Goal: Task Accomplishment & Management: Use online tool/utility

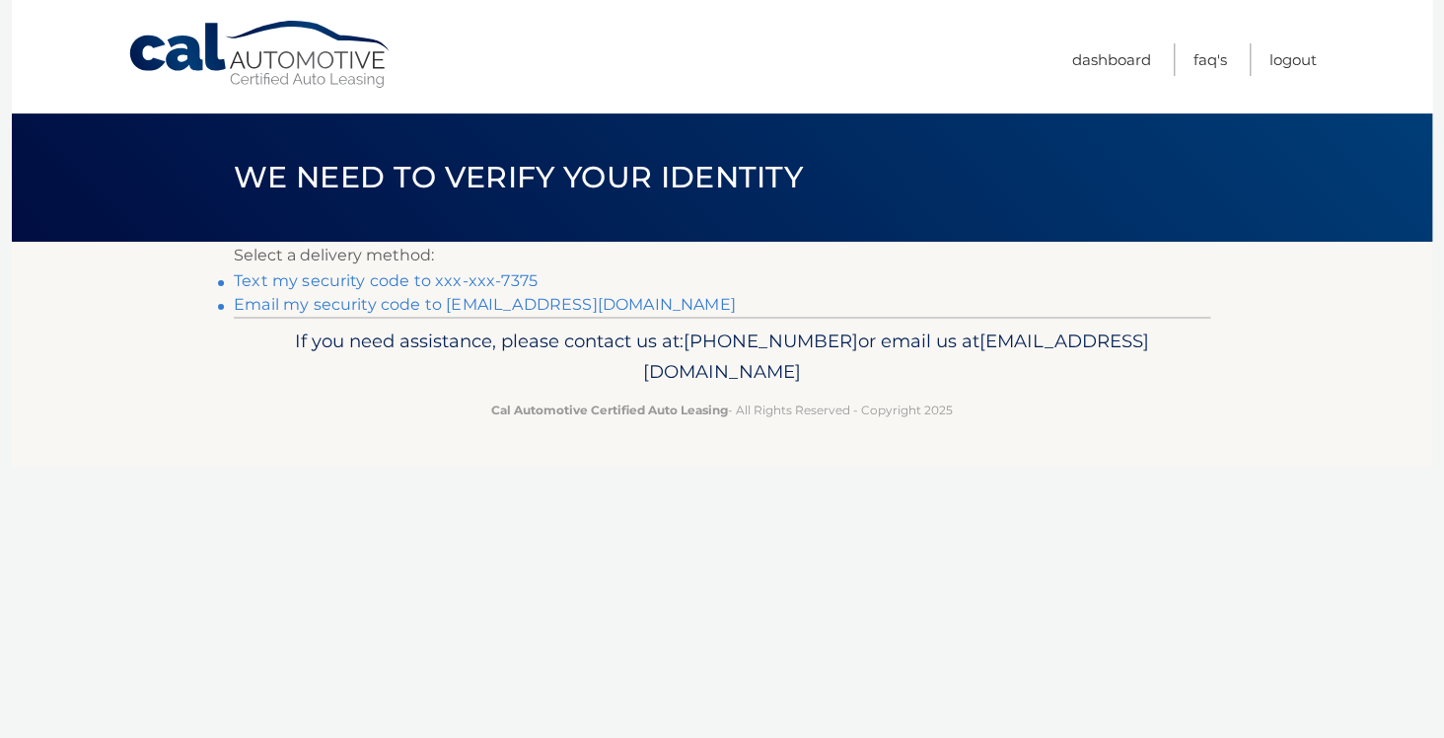
click at [389, 278] on link "Text my security code to xxx-xxx-7375" at bounding box center [386, 280] width 304 height 19
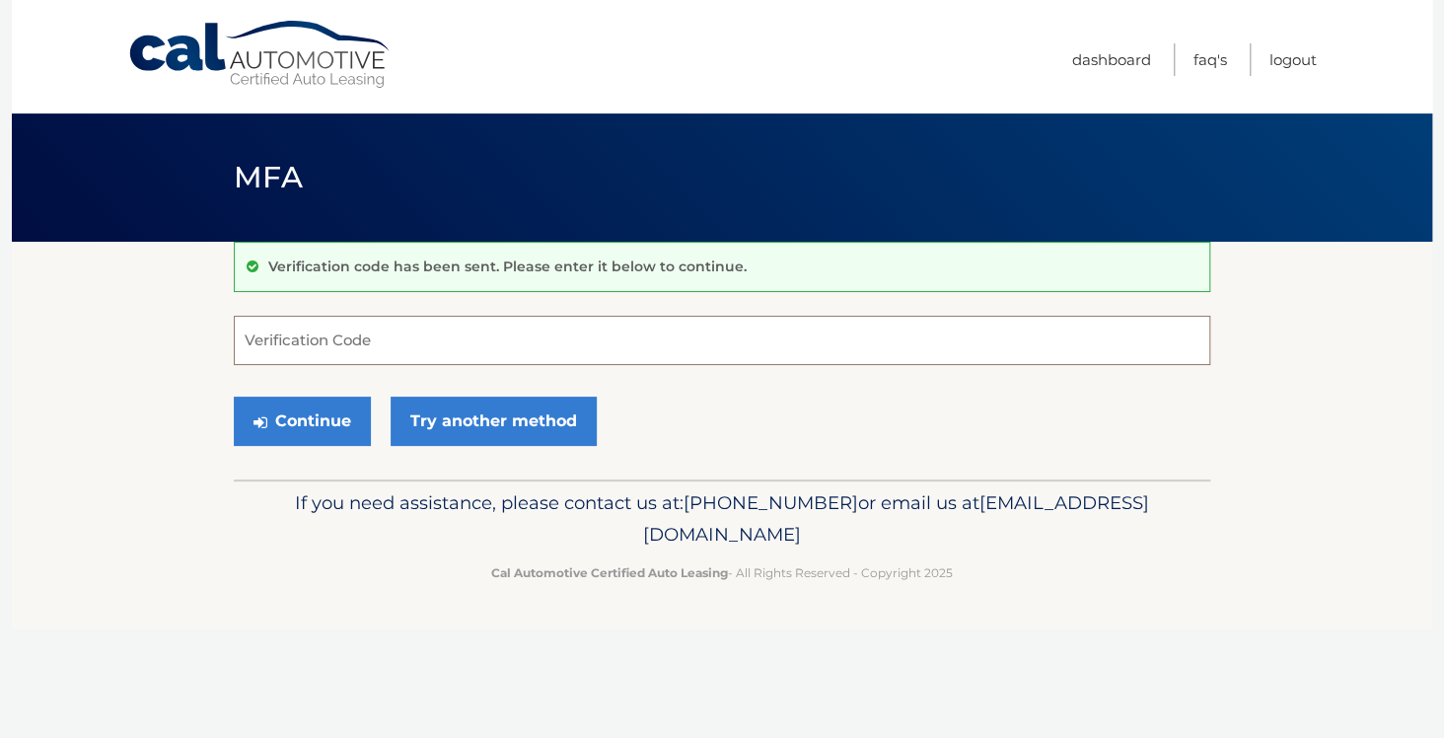
click at [378, 352] on input "Verification Code" at bounding box center [722, 340] width 976 height 49
type input "514582"
click at [316, 418] on button "Continue" at bounding box center [302, 420] width 137 height 49
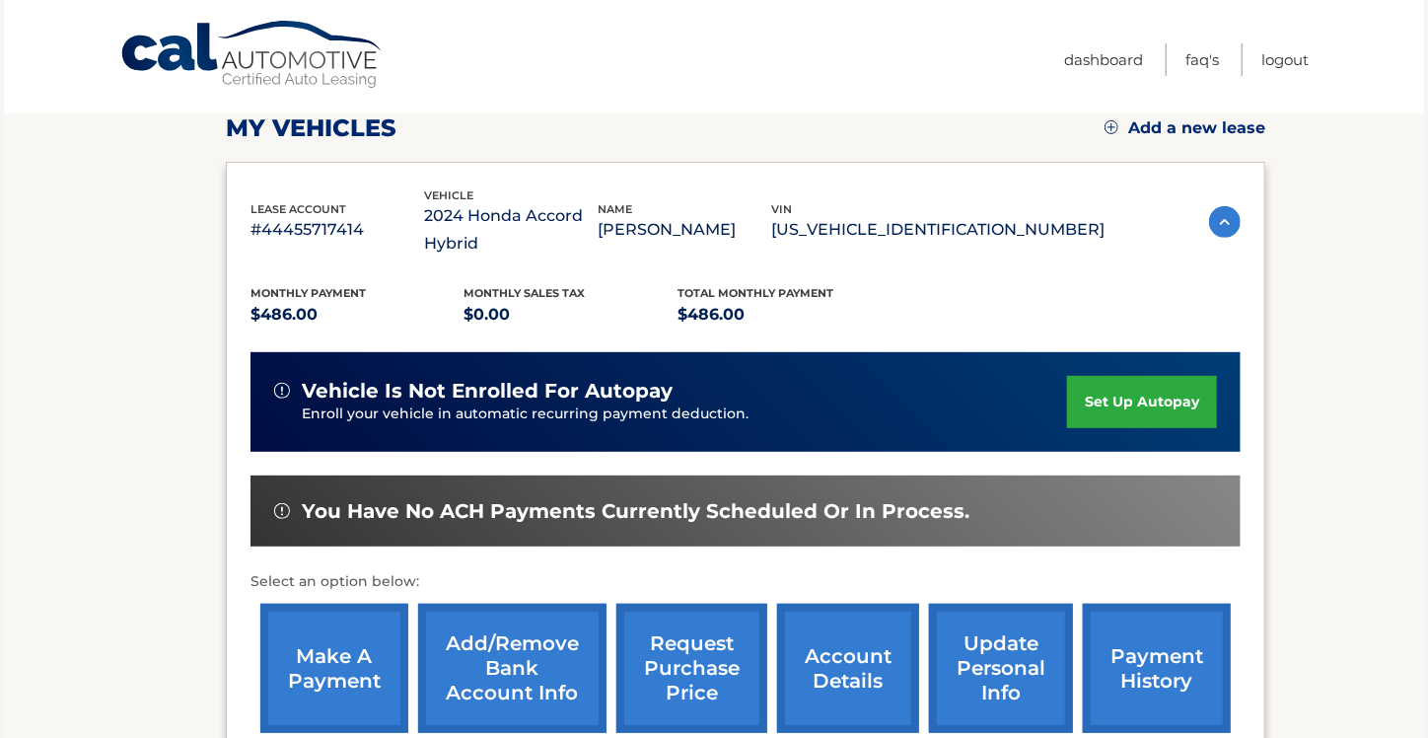
scroll to position [296, 0]
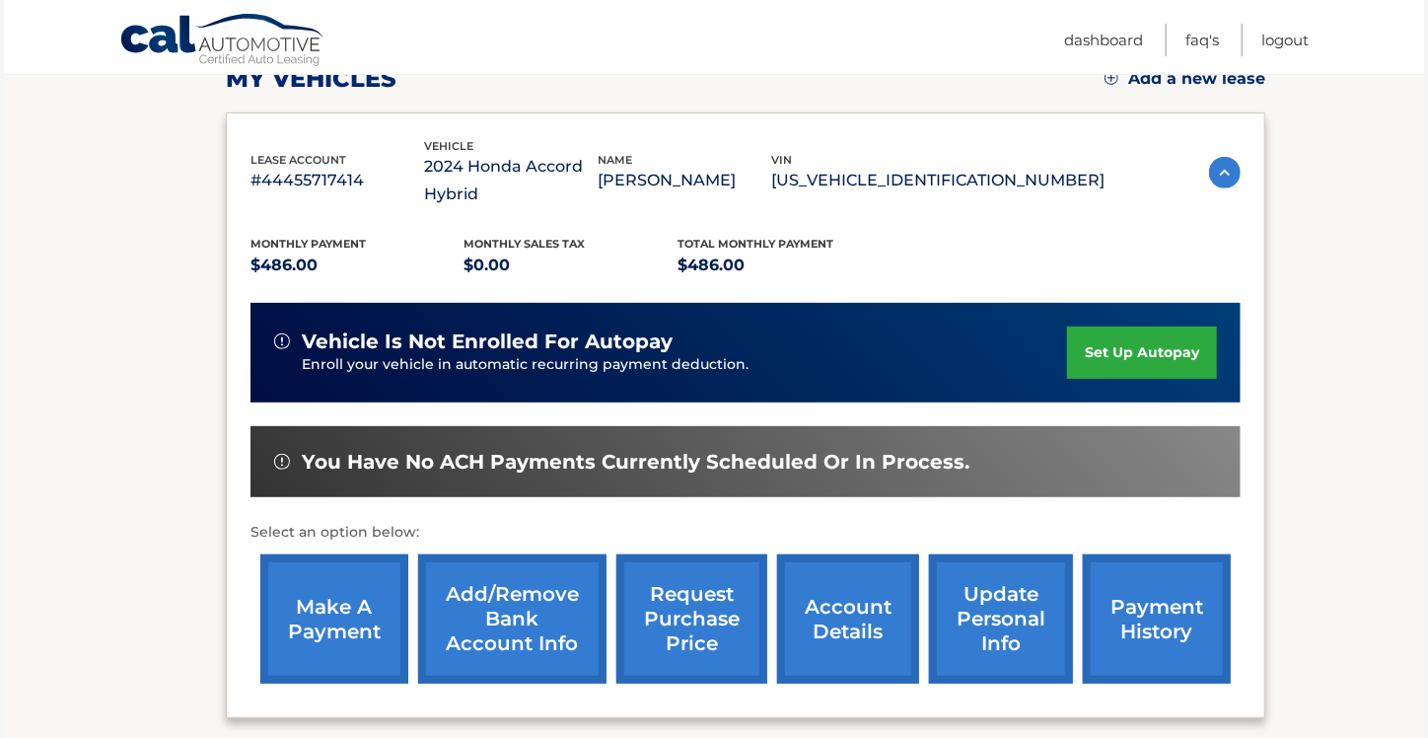
click at [377, 608] on link "make a payment" at bounding box center [334, 618] width 148 height 129
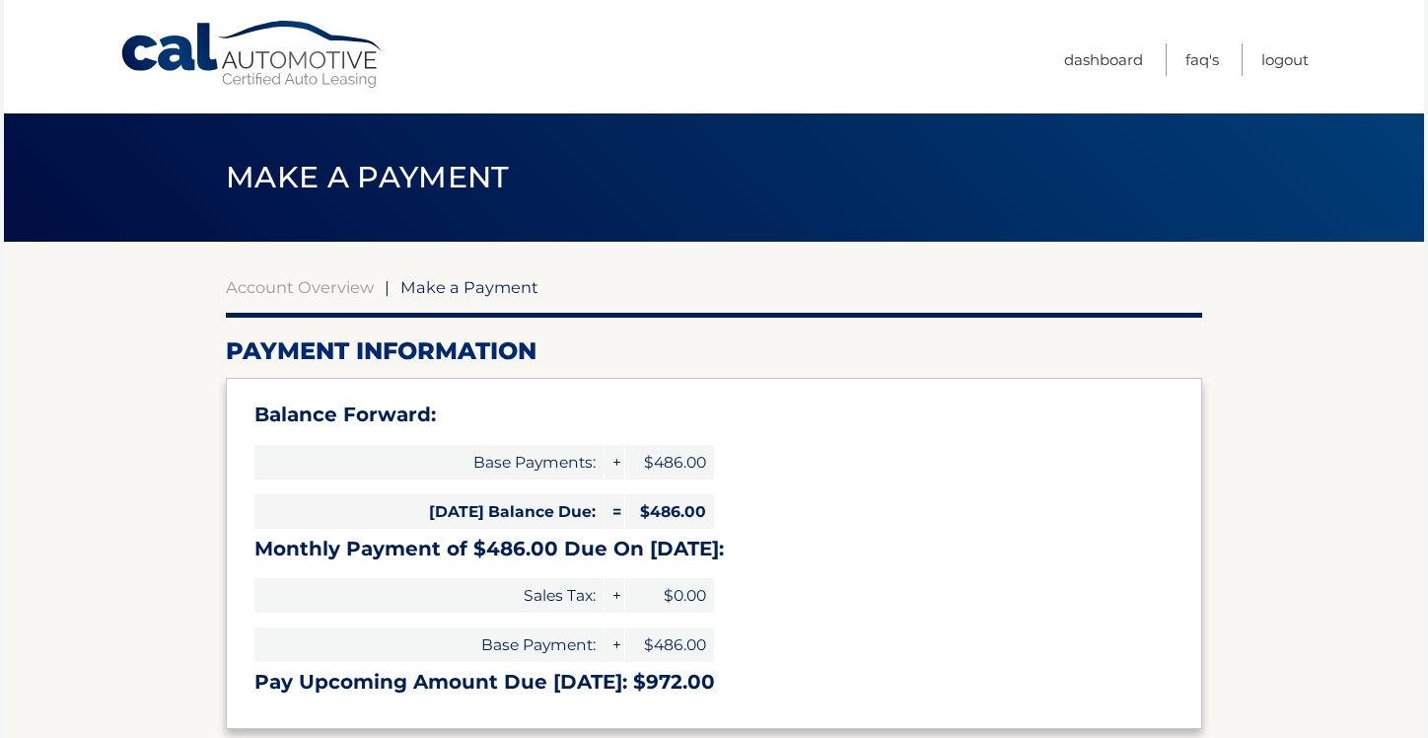
select select "MjM2ZWNjNDUtMjViZS00ODI0LWJlOTctMDlmMGJhZGUxNTEz"
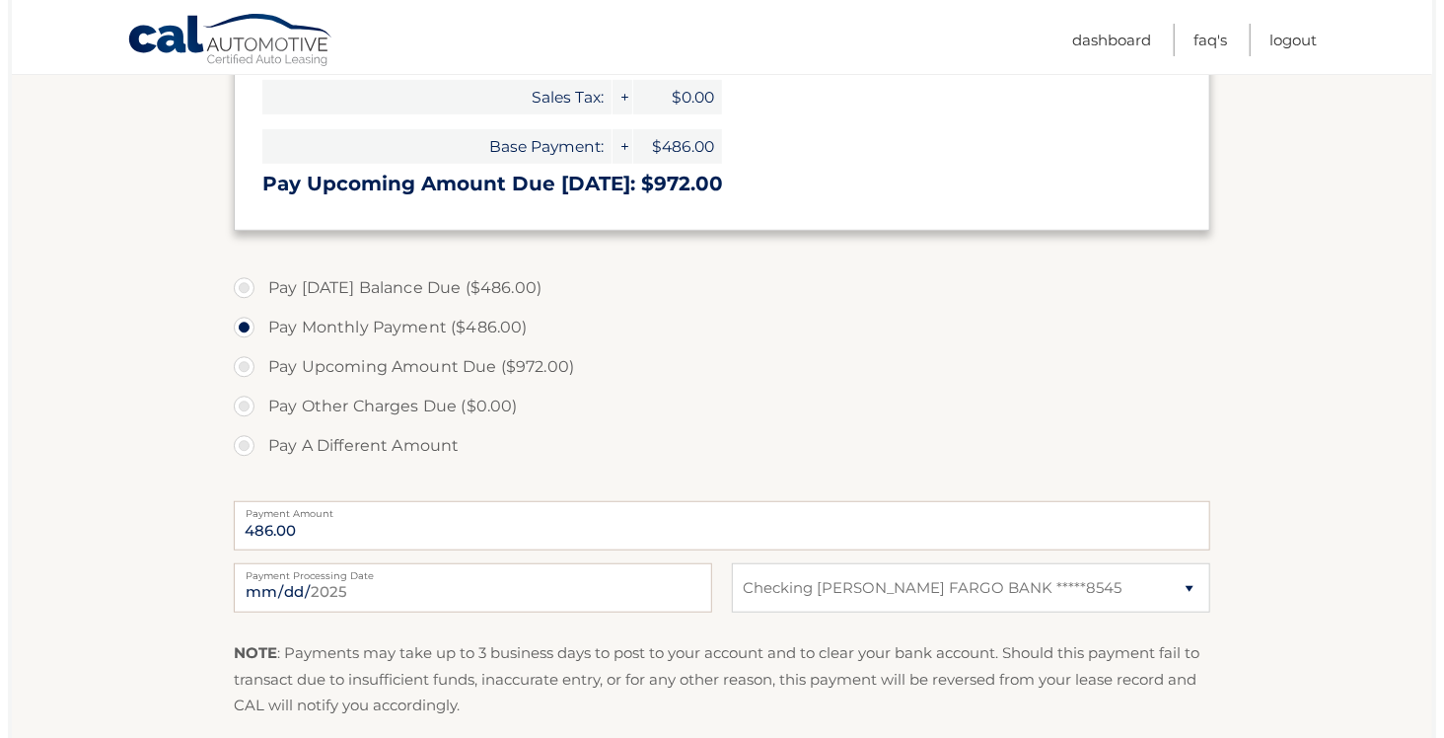
scroll to position [753, 0]
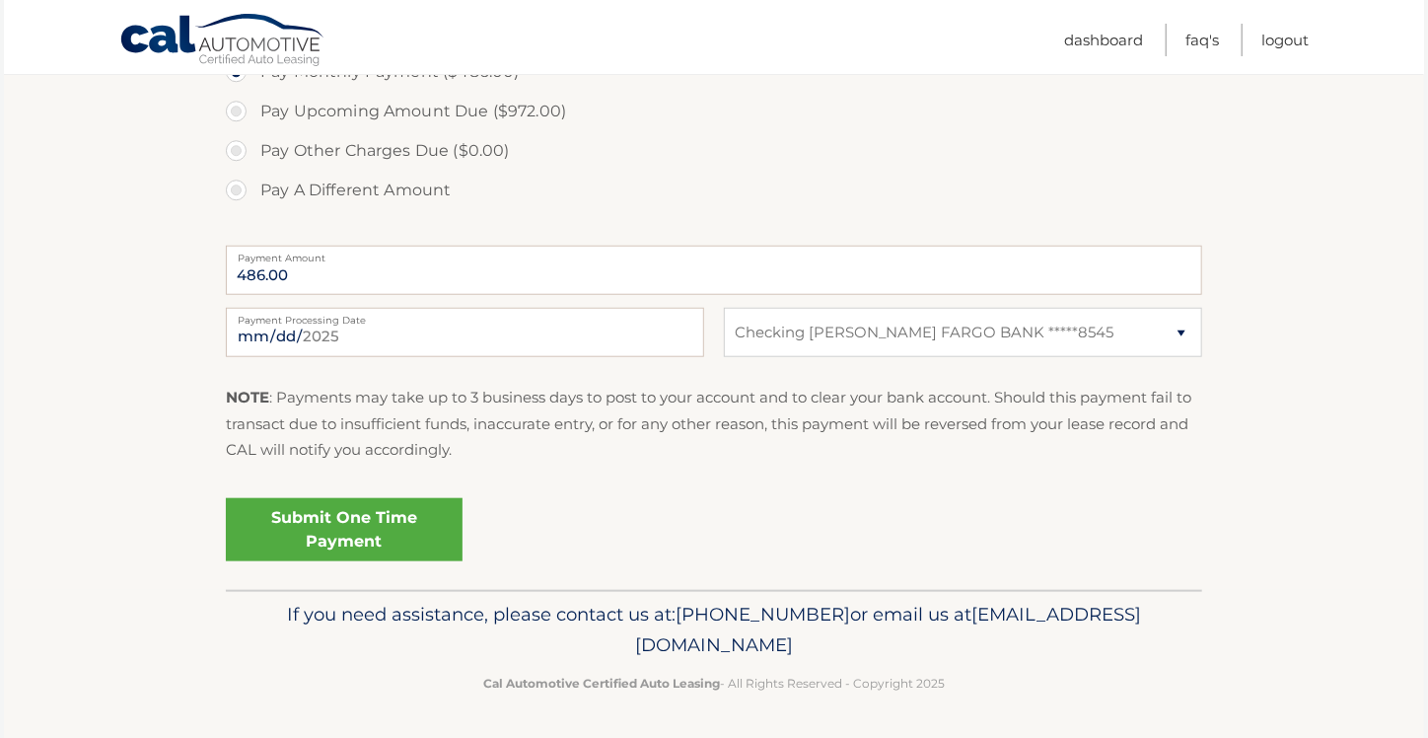
click at [321, 518] on link "Submit One Time Payment" at bounding box center [344, 529] width 237 height 63
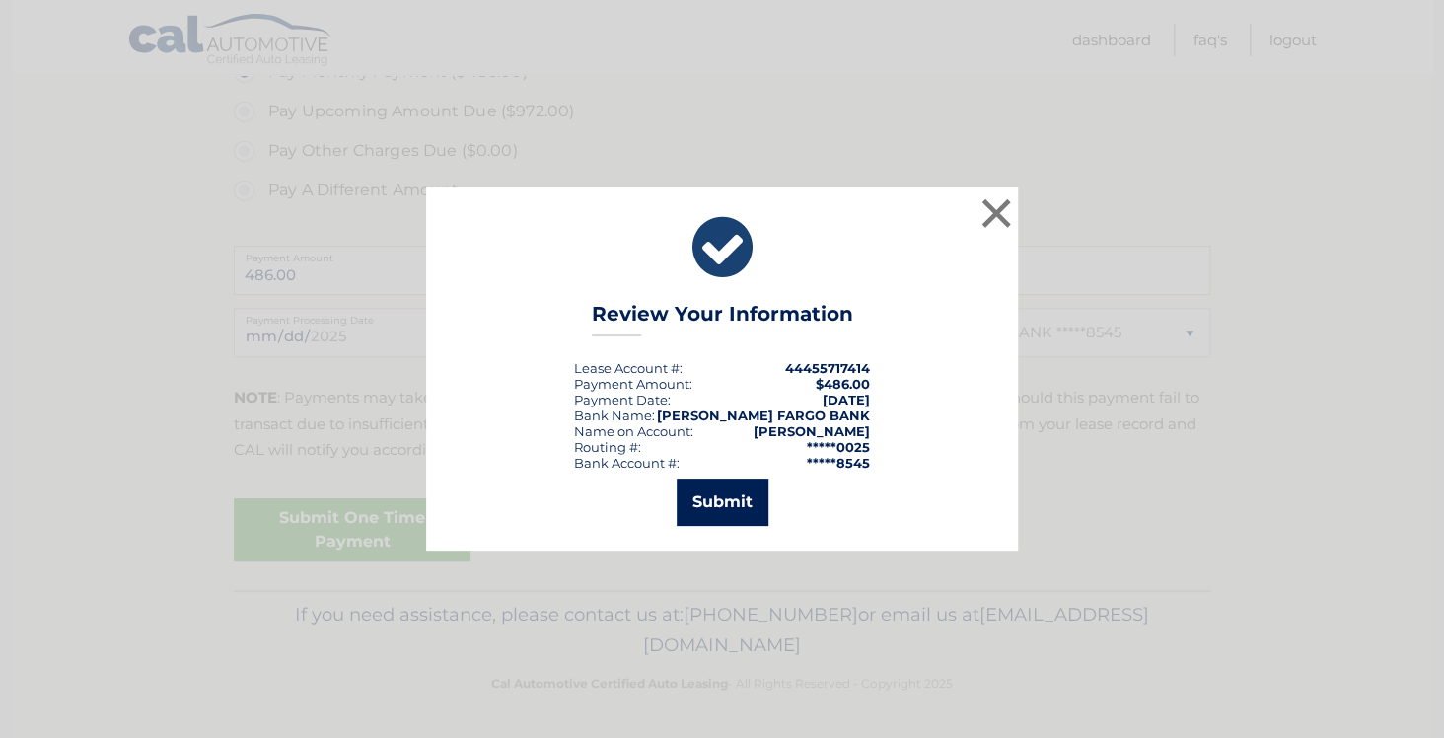
click at [706, 502] on button "Submit" at bounding box center [722, 501] width 92 height 47
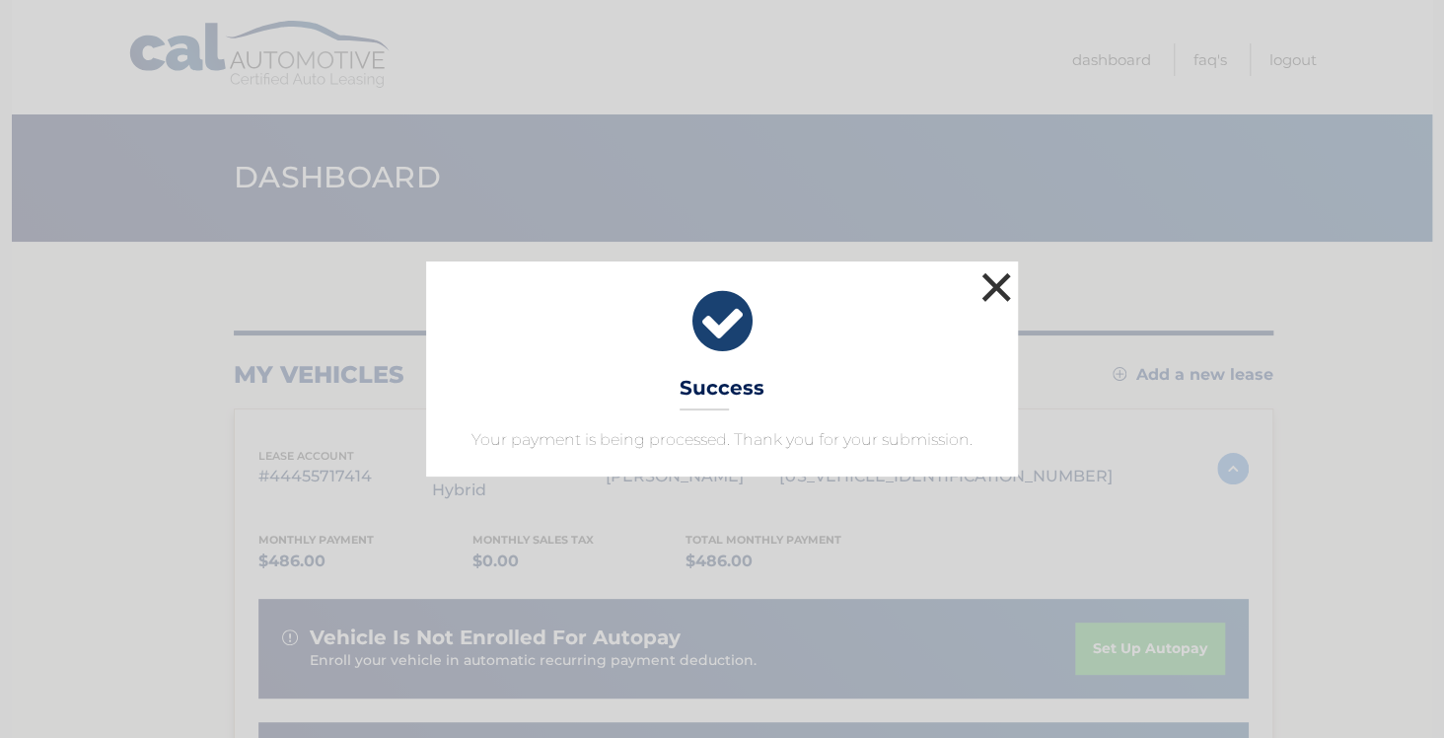
click at [997, 278] on button "×" at bounding box center [995, 286] width 39 height 39
